Goal: Check status: Check status

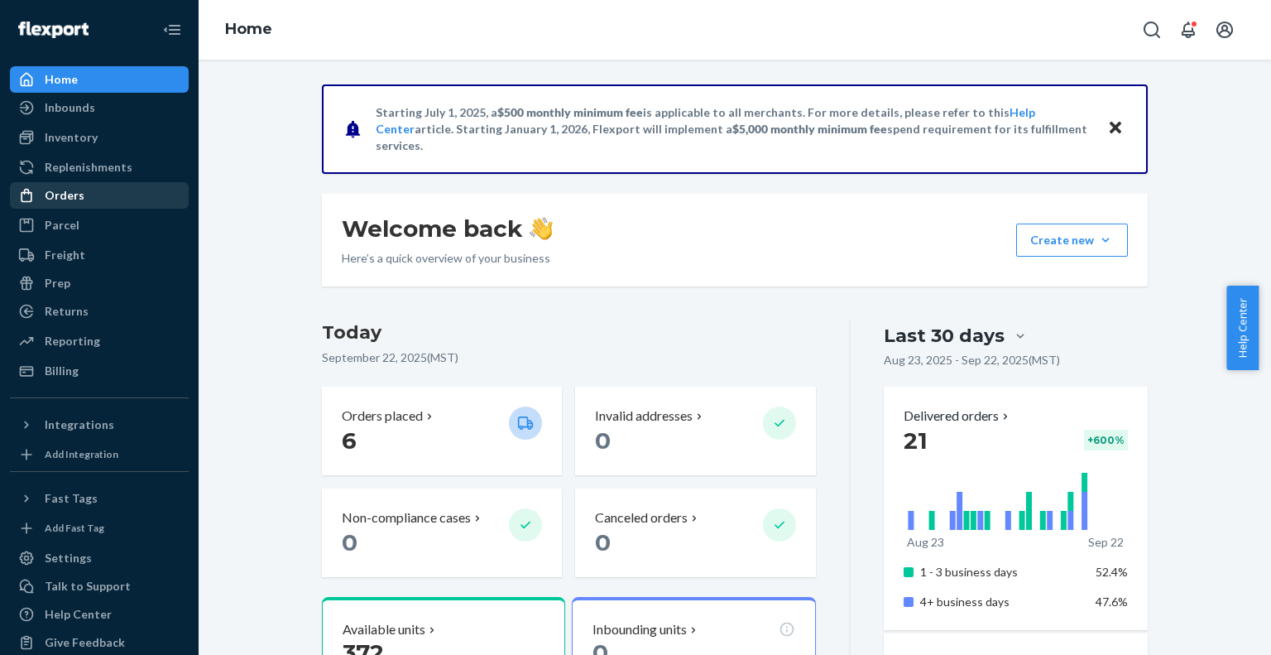
click at [104, 204] on div "Orders" at bounding box center [99, 195] width 175 height 23
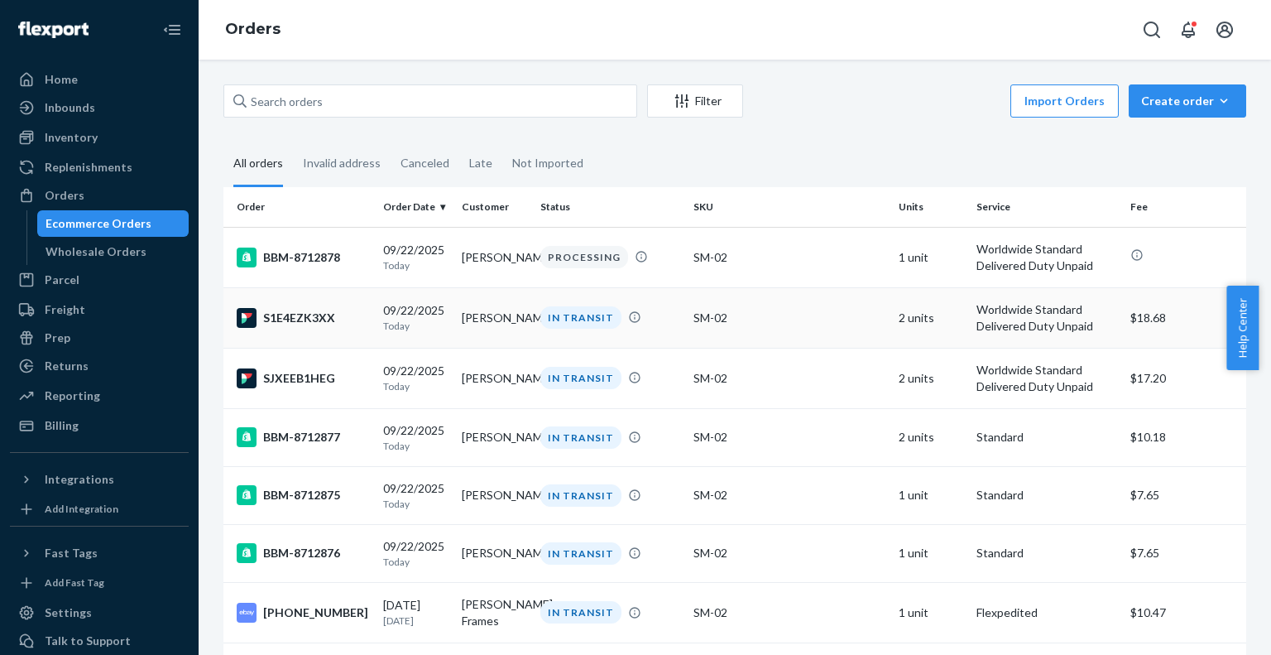
click at [477, 313] on td "[PERSON_NAME]" at bounding box center [494, 317] width 79 height 60
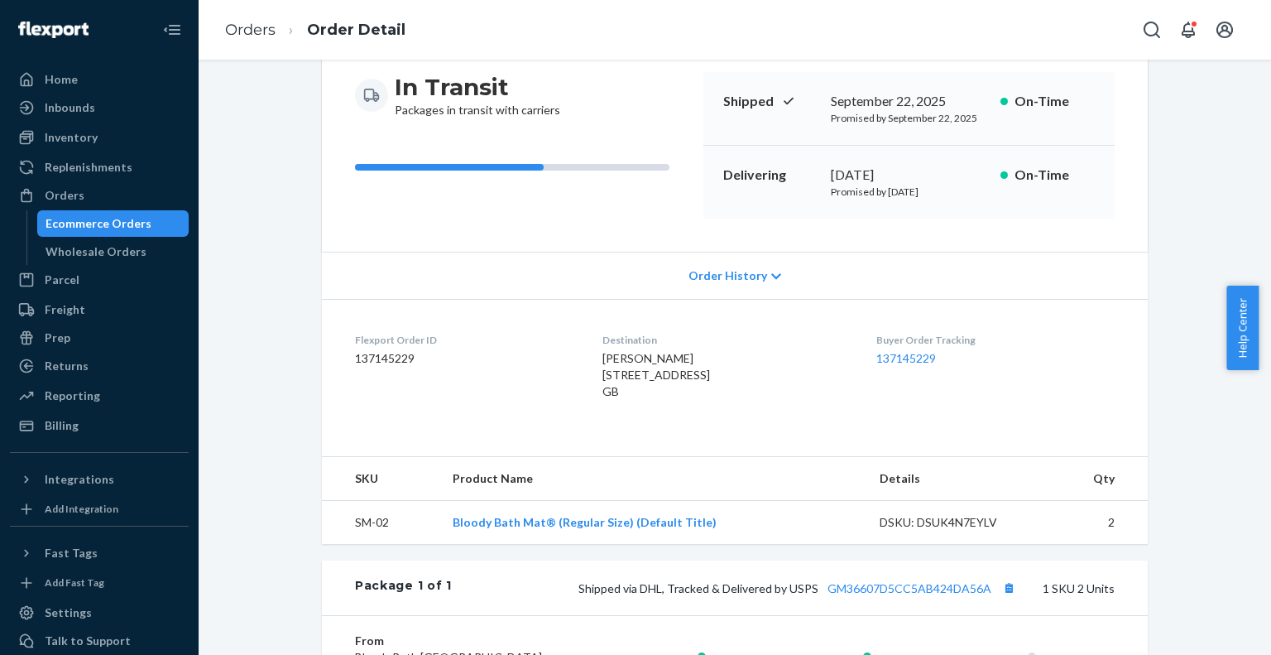
scroll to position [192, 0]
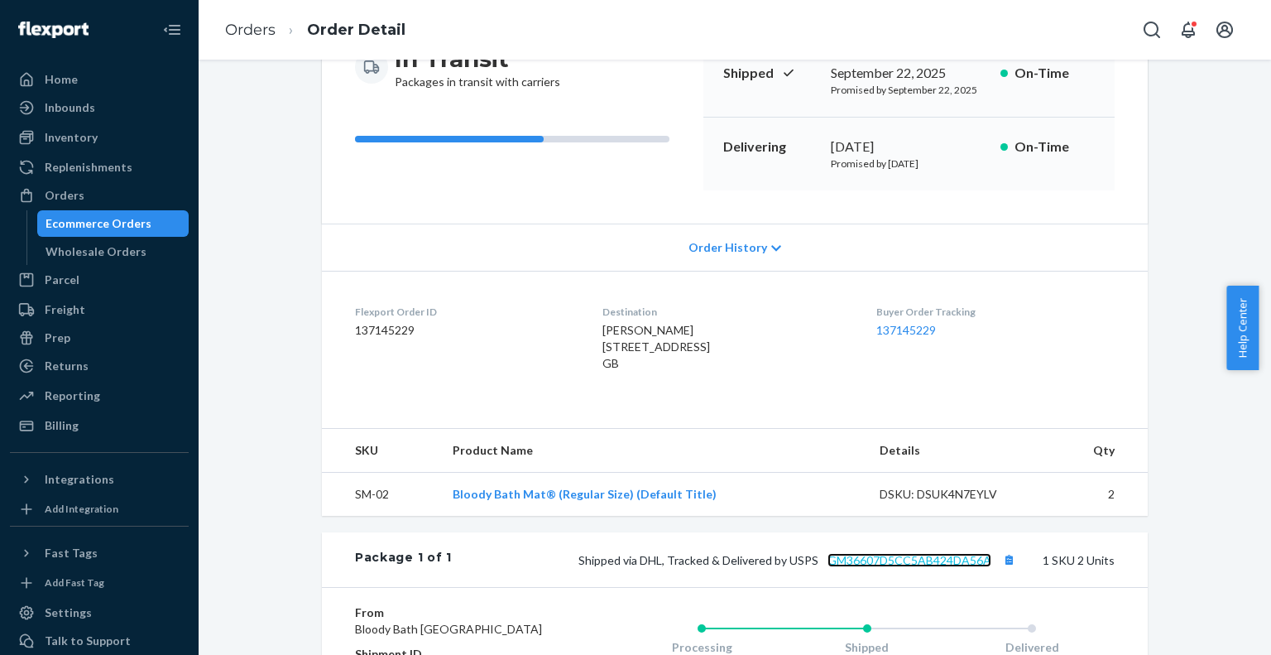
click at [894, 567] on link "GM36607D5CC5AB424DA56A" at bounding box center [909, 560] width 164 height 14
click at [1007, 568] on button "Copy tracking number" at bounding box center [1009, 560] width 22 height 22
click at [219, 22] on ol "Orders Order Detail" at bounding box center [315, 30] width 207 height 49
click at [238, 25] on link "Orders" at bounding box center [250, 30] width 50 height 18
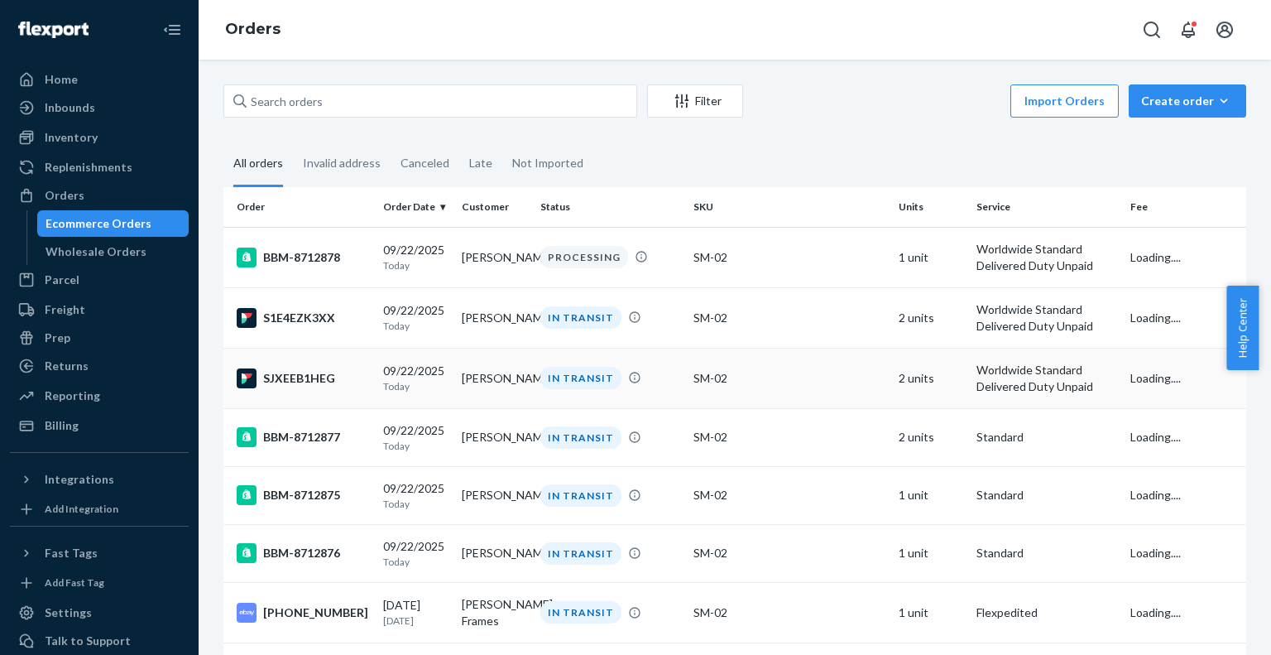
click at [481, 386] on td "[PERSON_NAME]" at bounding box center [494, 378] width 79 height 60
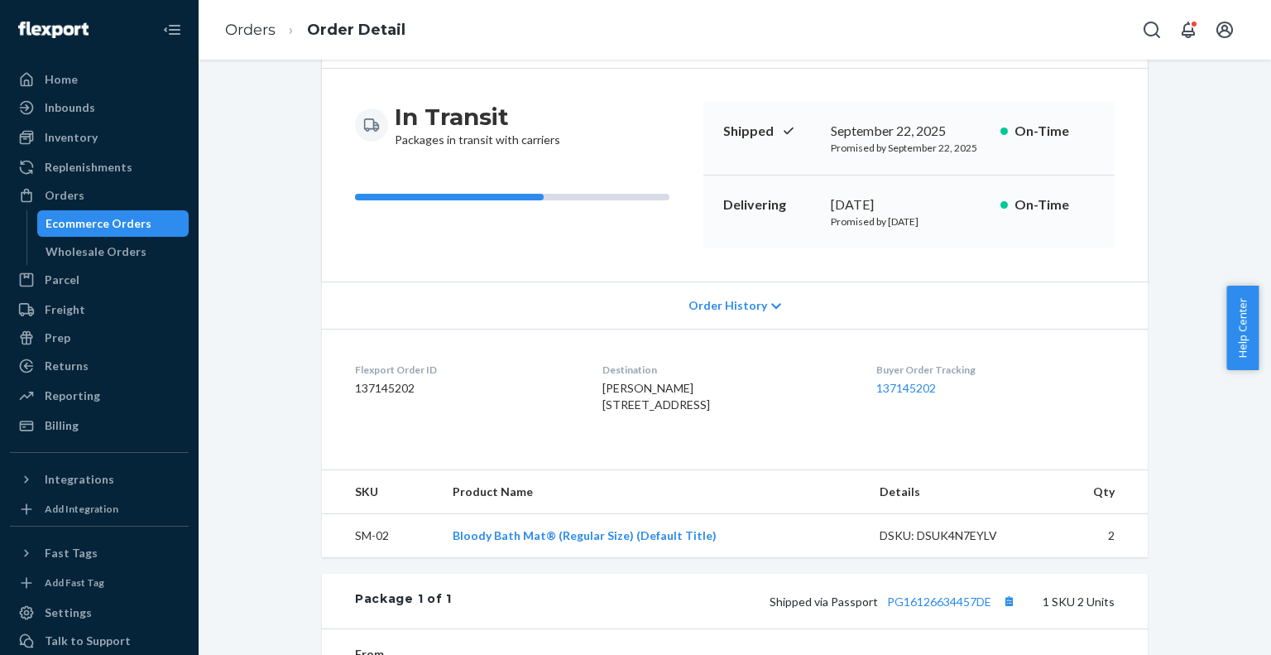
scroll to position [331, 0]
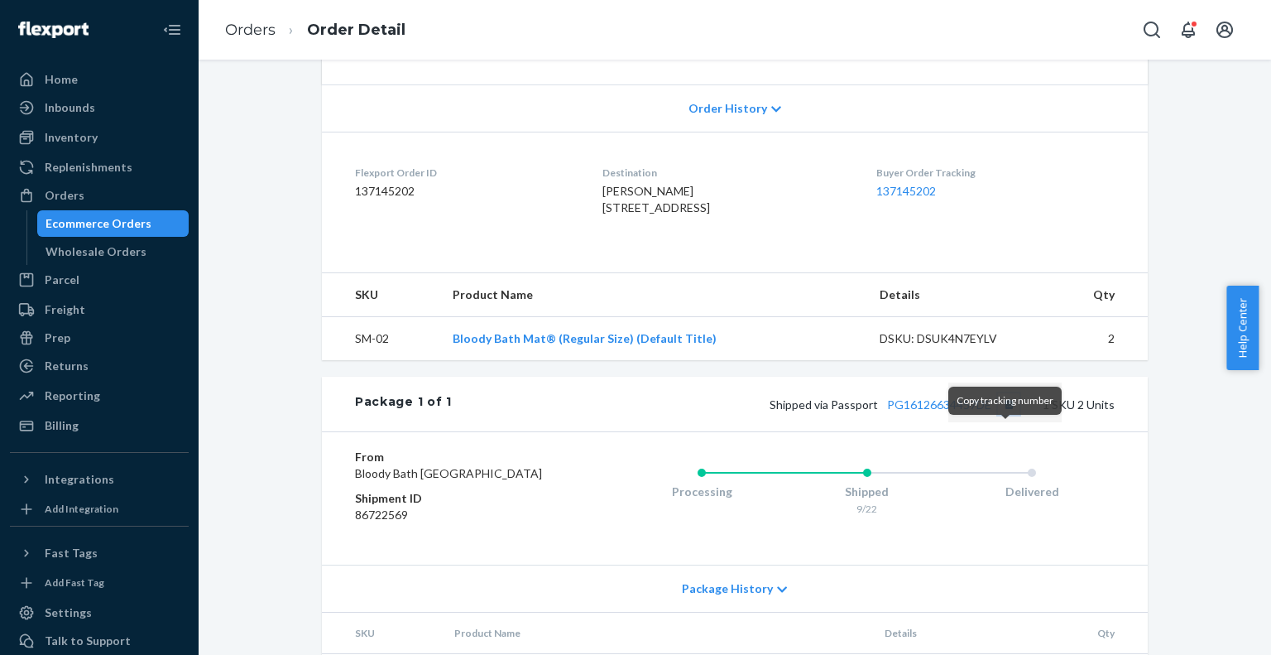
click at [1002, 415] on button "Copy tracking number" at bounding box center [1009, 404] width 22 height 22
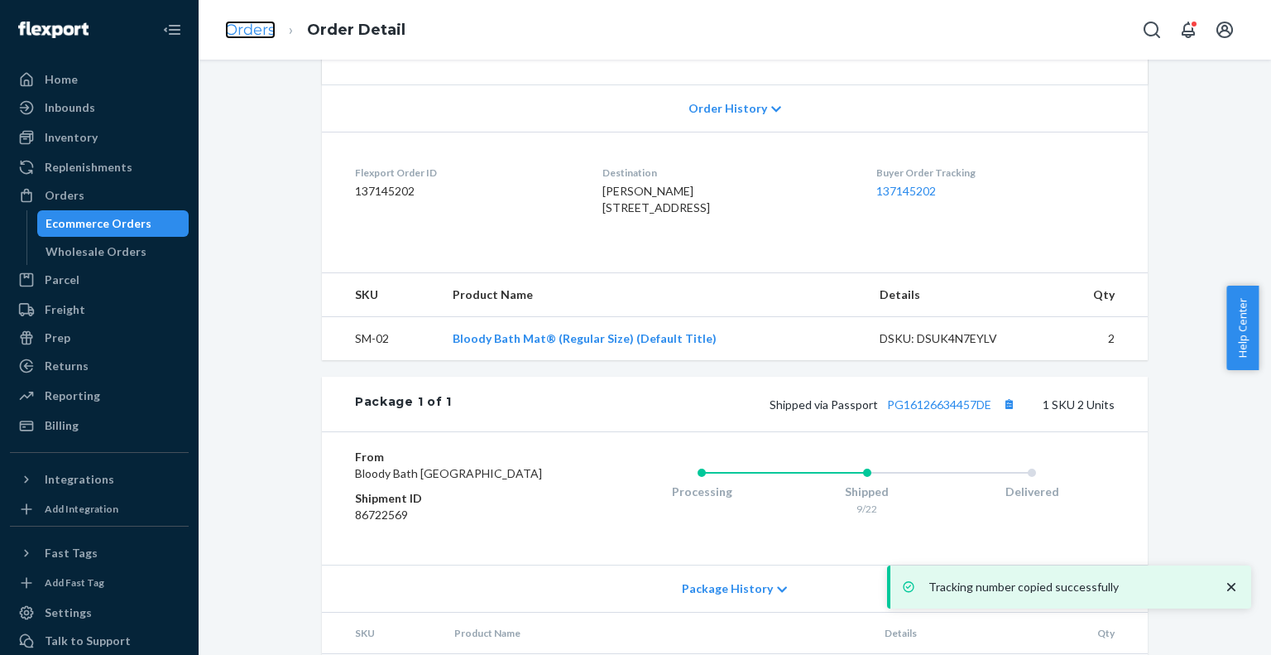
click at [274, 32] on link "Orders" at bounding box center [250, 30] width 50 height 18
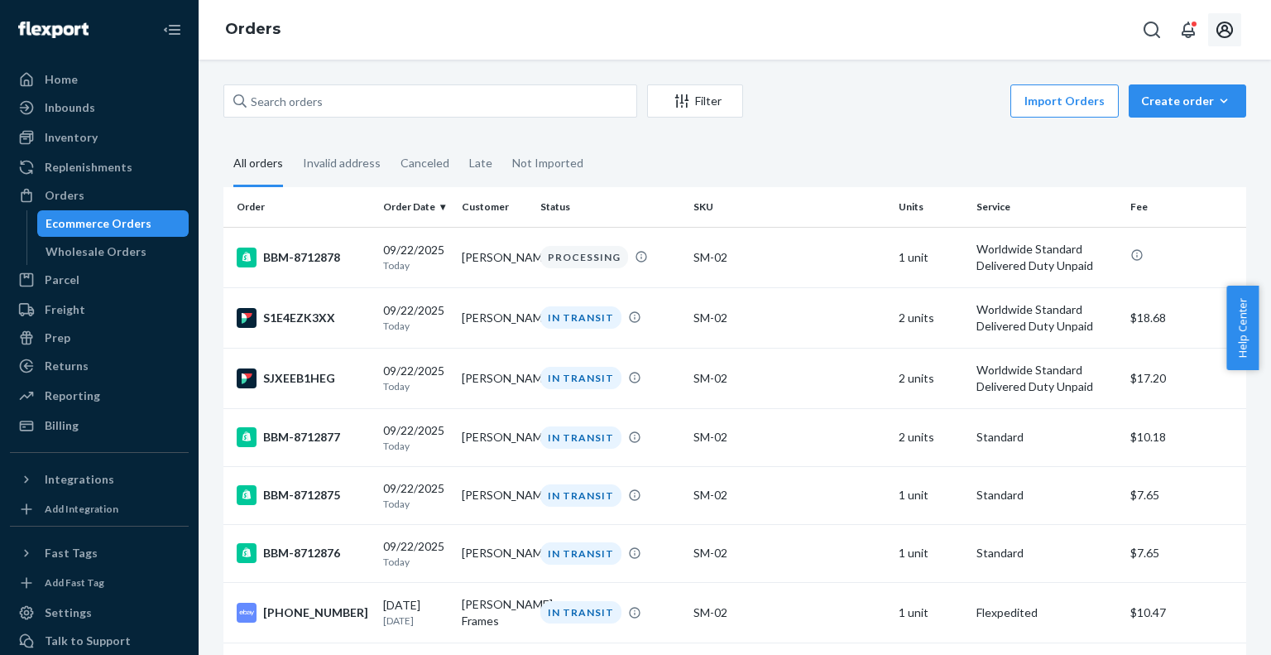
click at [1222, 34] on icon "Open account menu" at bounding box center [1225, 30] width 20 height 20
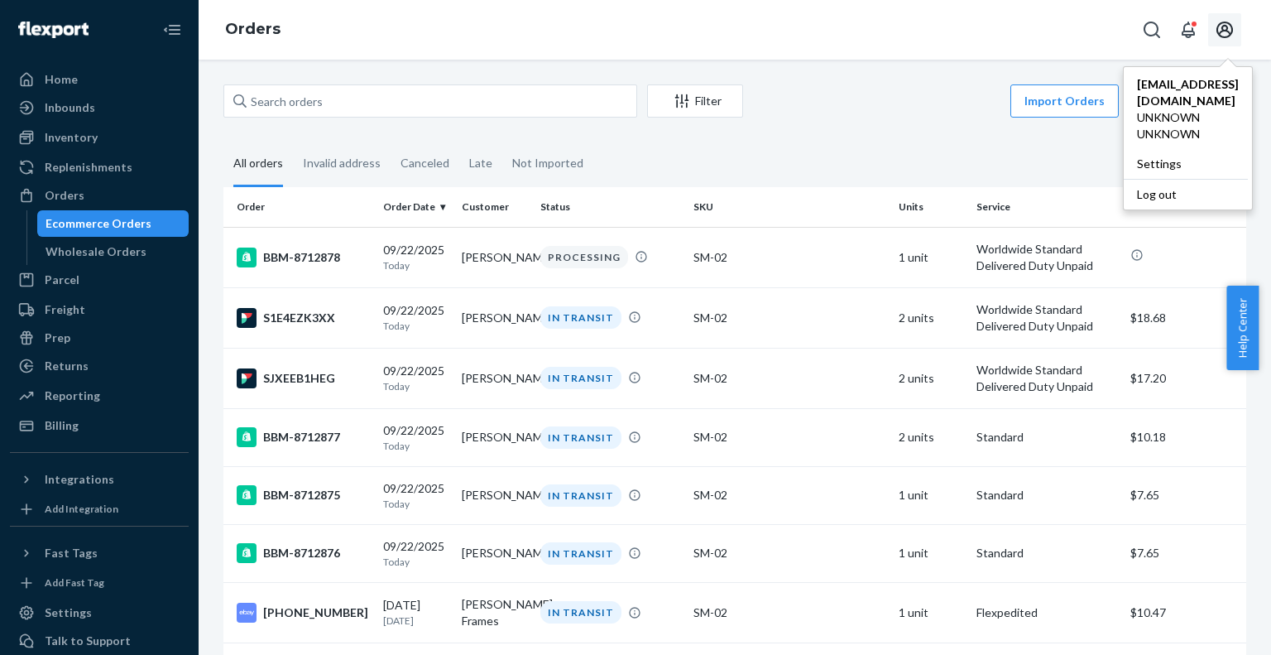
drag, startPoint x: 1124, startPoint y: 168, endPoint x: 1056, endPoint y: 170, distance: 68.7
click at [1124, 179] on div "Log out" at bounding box center [1186, 194] width 124 height 31
